Goal: Navigation & Orientation: Understand site structure

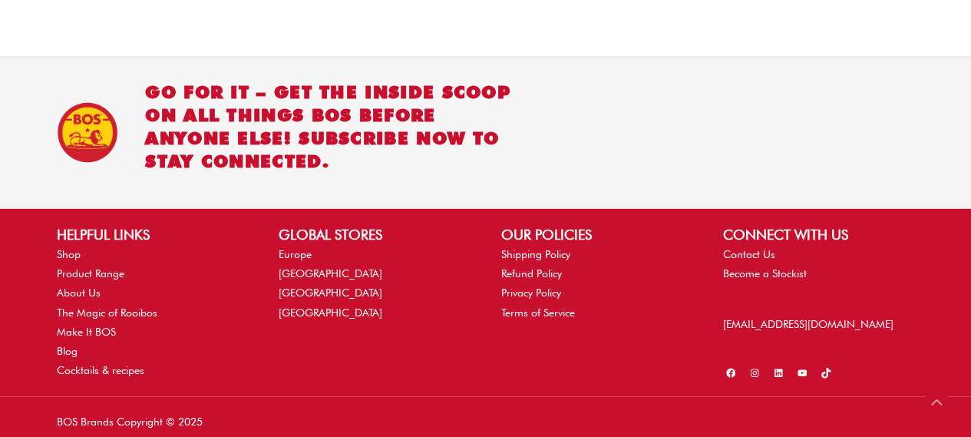
scroll to position [1550, 0]
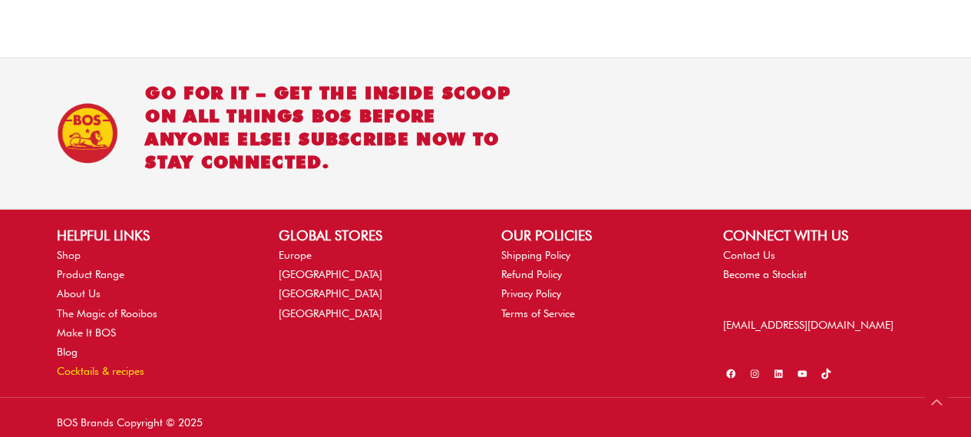
click at [120, 365] on link "Cocktails & recipes" at bounding box center [101, 371] width 88 height 12
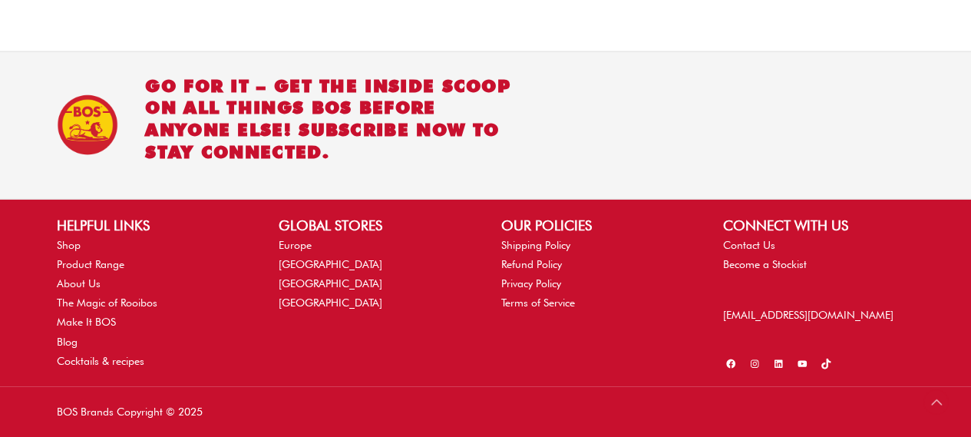
scroll to position [1692, 0]
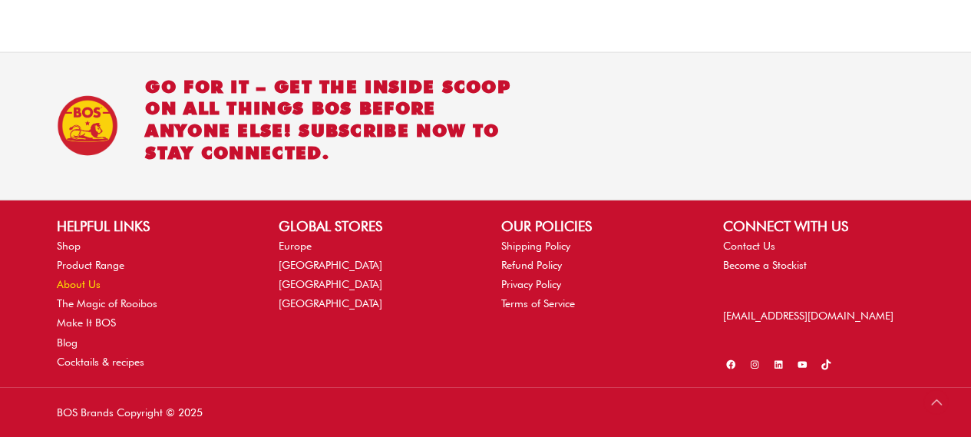
click at [66, 286] on link "About Us" at bounding box center [79, 284] width 44 height 12
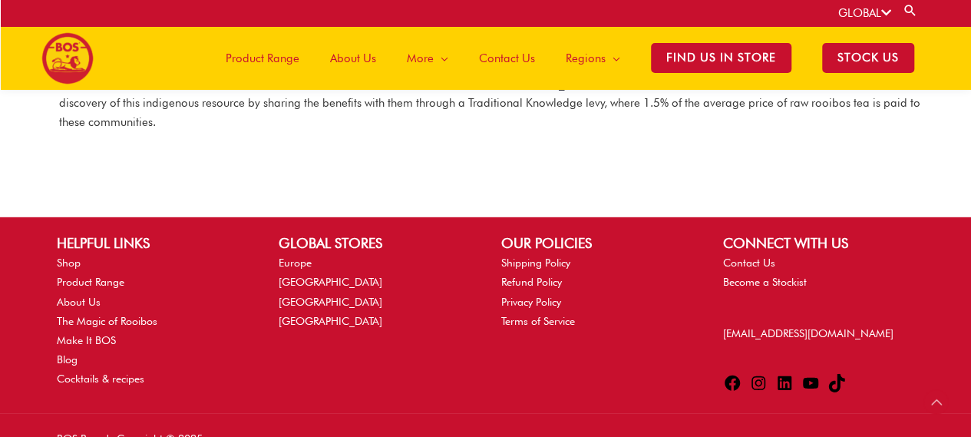
scroll to position [2166, 0]
